Goal: Use online tool/utility

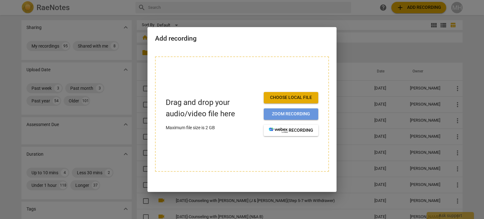
click at [291, 111] on span "Zoom recording" at bounding box center [291, 114] width 44 height 6
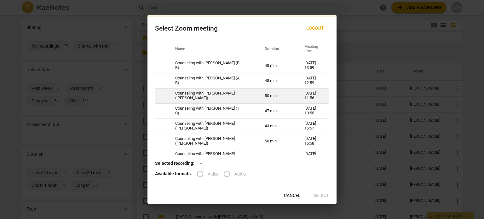
click at [217, 95] on td "Counseling with [PERSON_NAME] ([PERSON_NAME])" at bounding box center [213, 95] width 90 height 15
radio input "true"
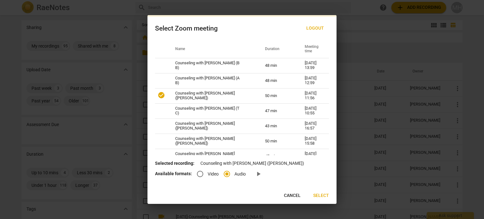
click at [199, 174] on input "Video" at bounding box center [200, 173] width 15 height 15
radio input "true"
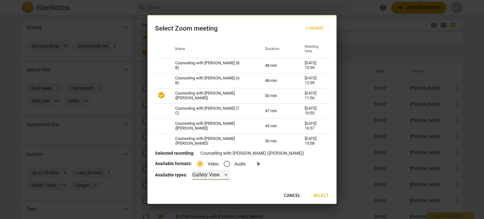
click at [199, 174] on div "Gallery View" at bounding box center [211, 175] width 38 height 10
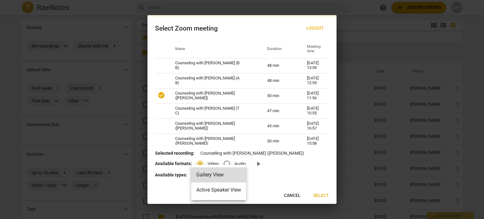
click at [199, 174] on li "Gallery View" at bounding box center [218, 174] width 55 height 15
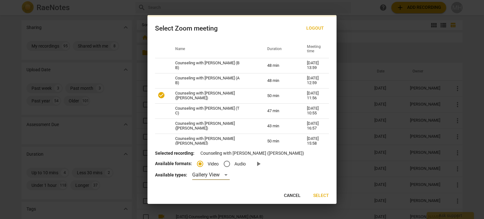
click at [319, 196] on span "Select" at bounding box center [321, 196] width 16 height 6
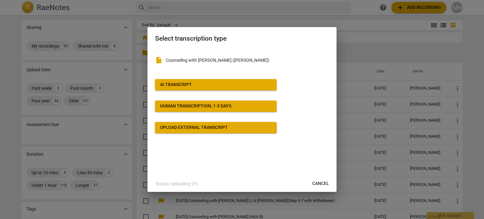
click at [200, 84] on span "AI Transcript" at bounding box center [216, 85] width 112 height 6
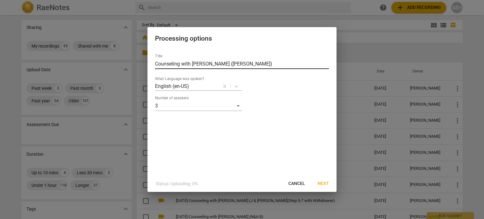
click at [156, 65] on input "Counseling with [PERSON_NAME] ([PERSON_NAME])" at bounding box center [242, 64] width 174 height 10
click at [260, 64] on input "[DATE]-Counseling with [PERSON_NAME] ([PERSON_NAME])" at bounding box center [242, 64] width 174 height 10
type input "[DATE]-Counseling with [PERSON_NAME] (J & [PERSON_NAME] Step 7/9)"
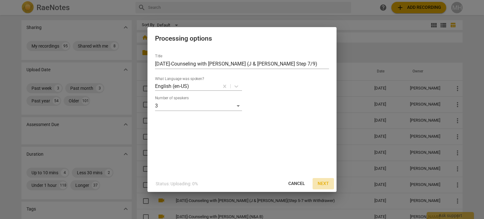
click at [327, 182] on span "Next" at bounding box center [323, 184] width 11 height 6
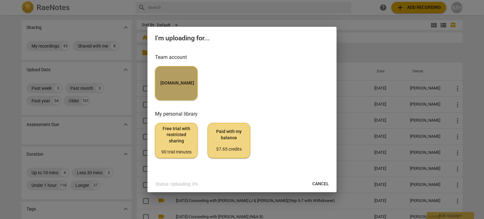
click at [188, 79] on button "[DOMAIN_NAME]" at bounding box center [176, 83] width 43 height 34
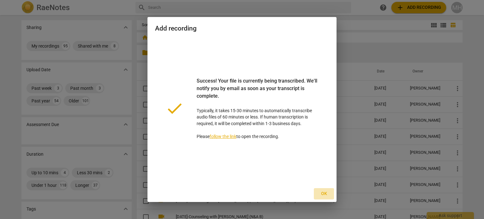
click at [325, 195] on span "Ok" at bounding box center [324, 194] width 10 height 6
